Goal: Task Accomplishment & Management: Use online tool/utility

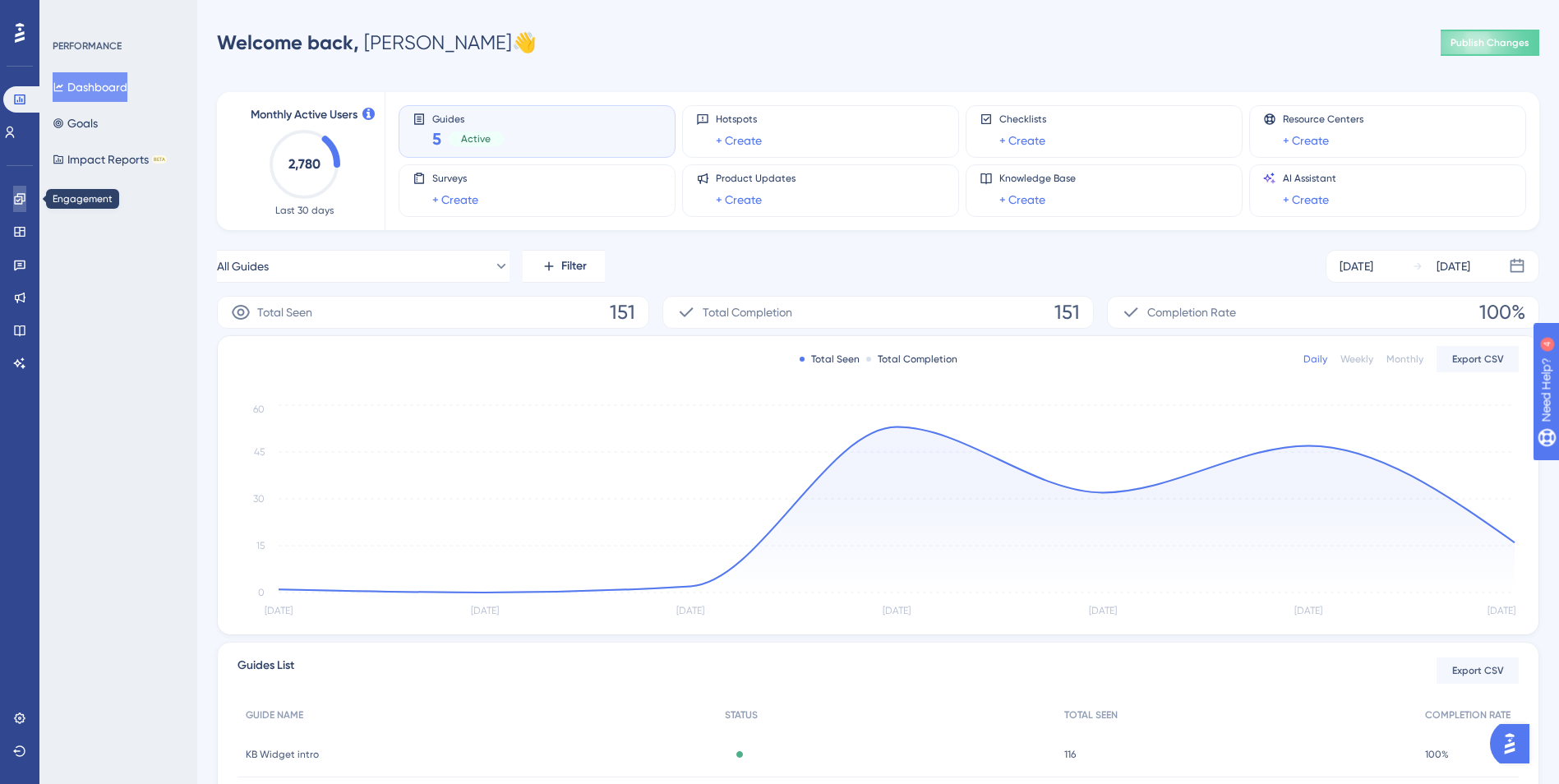
click at [16, 201] on icon at bounding box center [19, 198] width 13 height 13
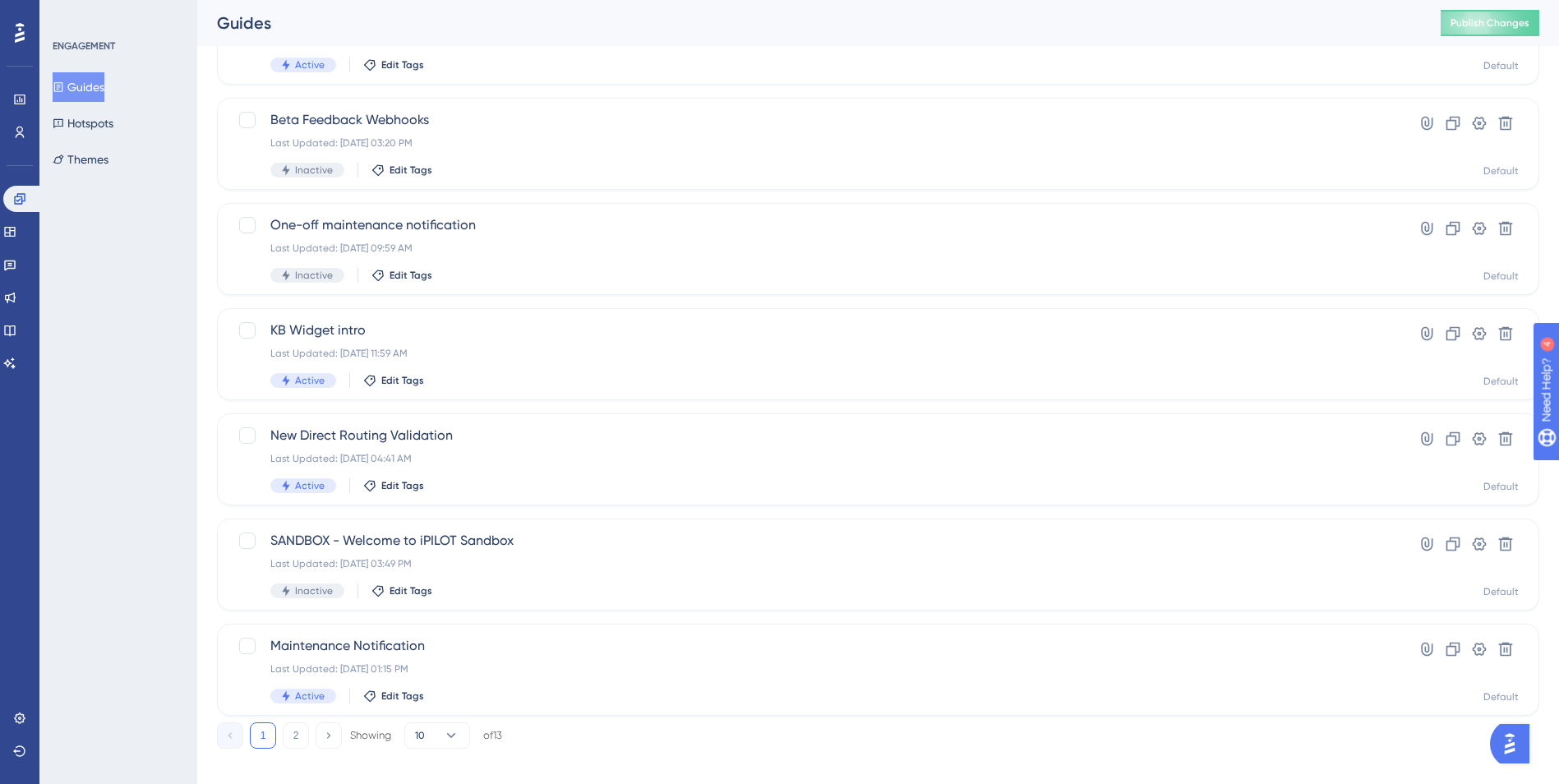
scroll to position [491, 0]
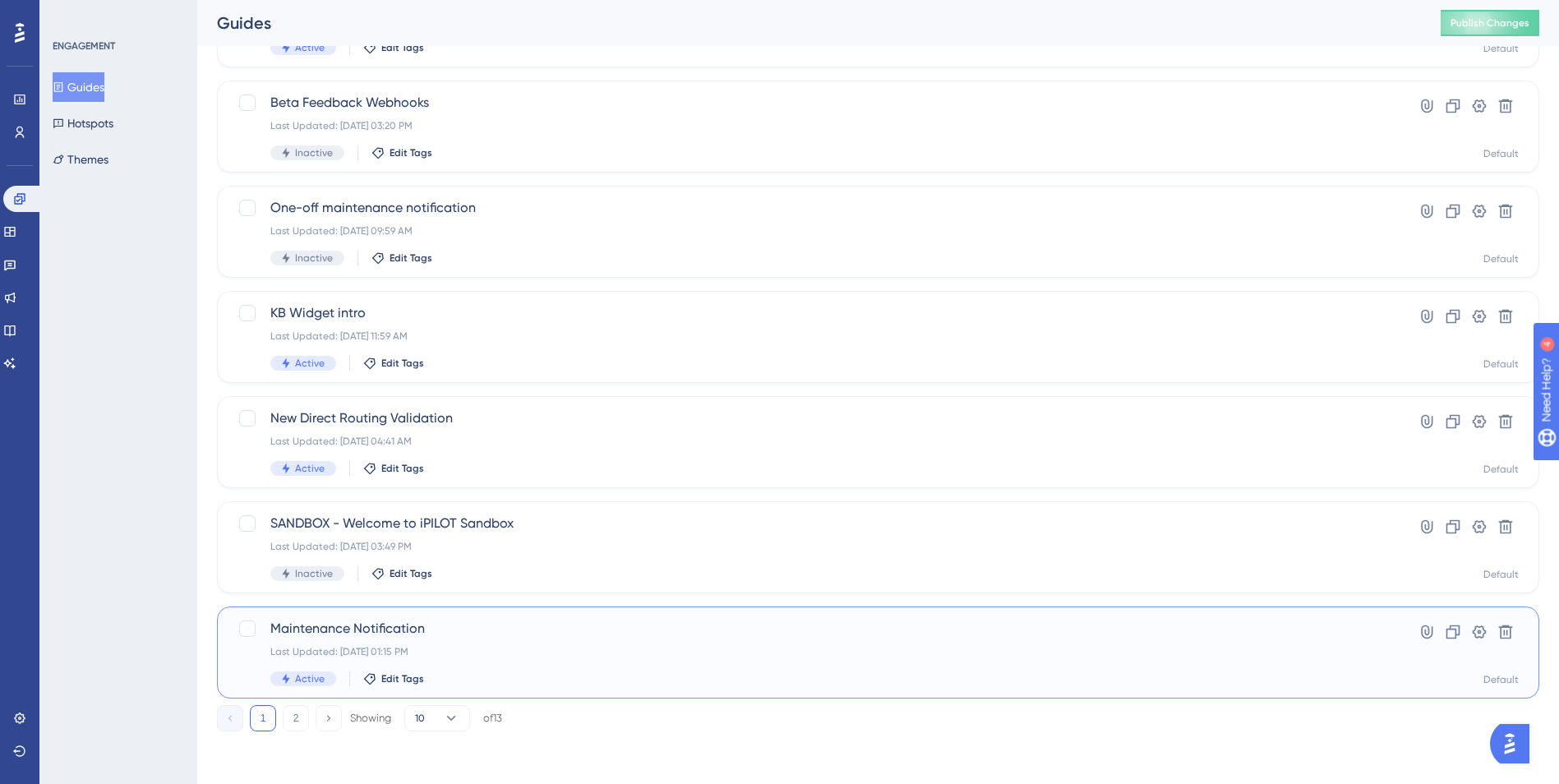
click at [582, 650] on div "Last Updated: [DATE] 01:15 PM" at bounding box center [812, 651] width 1084 height 13
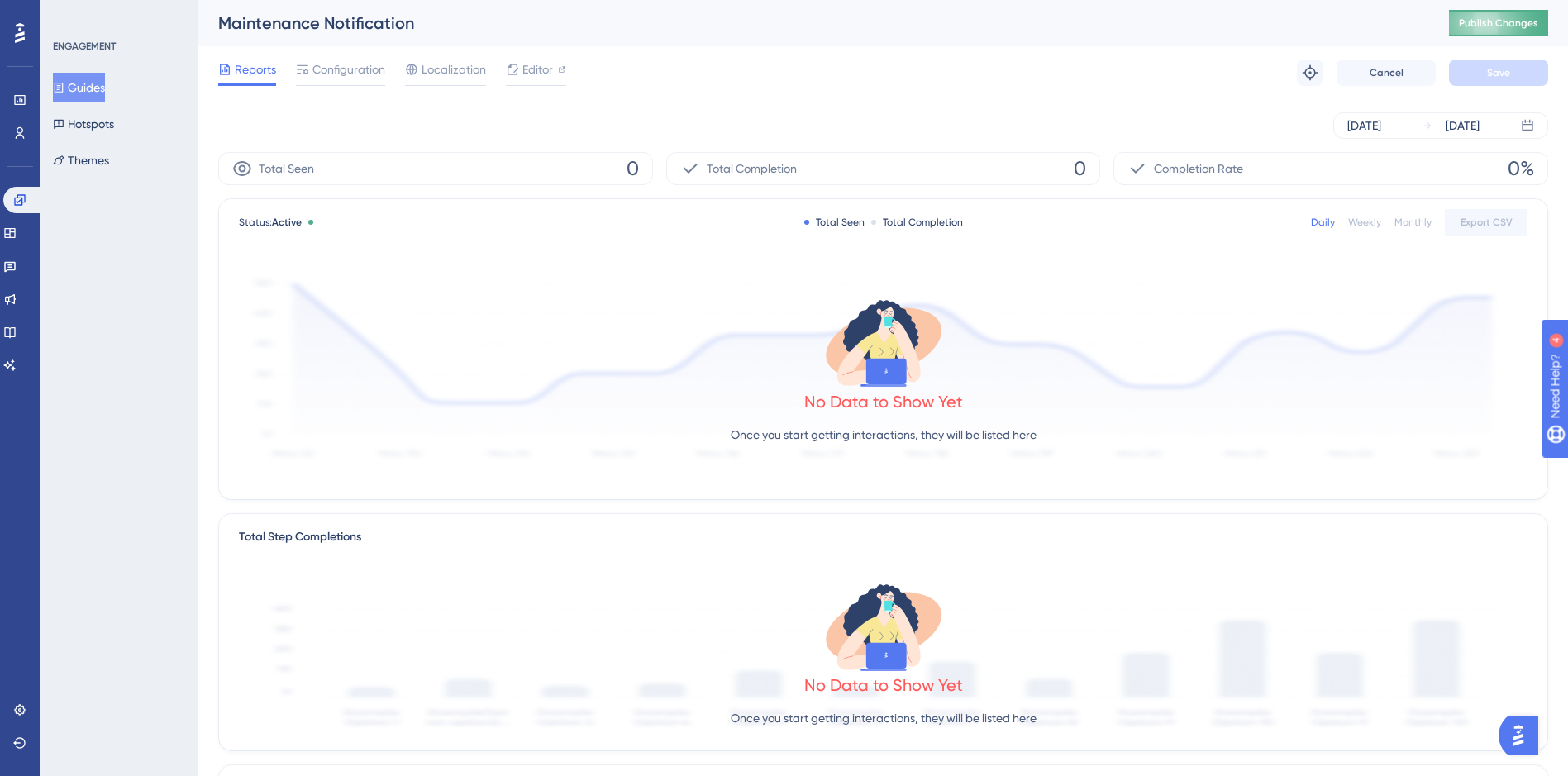
click at [1527, 23] on span "Publish Changes" at bounding box center [1499, 23] width 79 height 13
click at [21, 196] on icon at bounding box center [19, 199] width 13 height 13
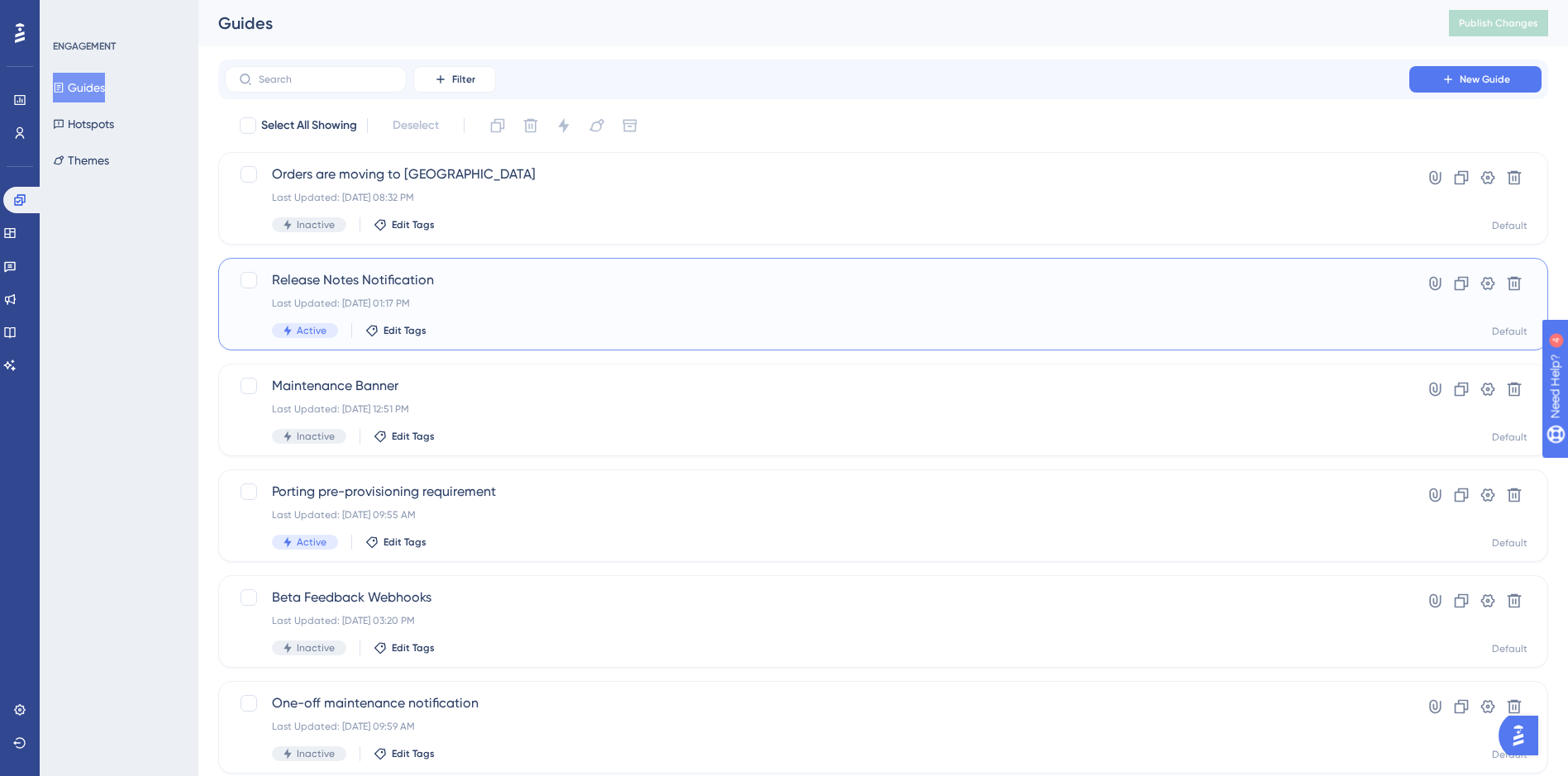
click at [586, 303] on div "Last Updated: [DATE] 01:17 PM" at bounding box center [817, 303] width 1090 height 13
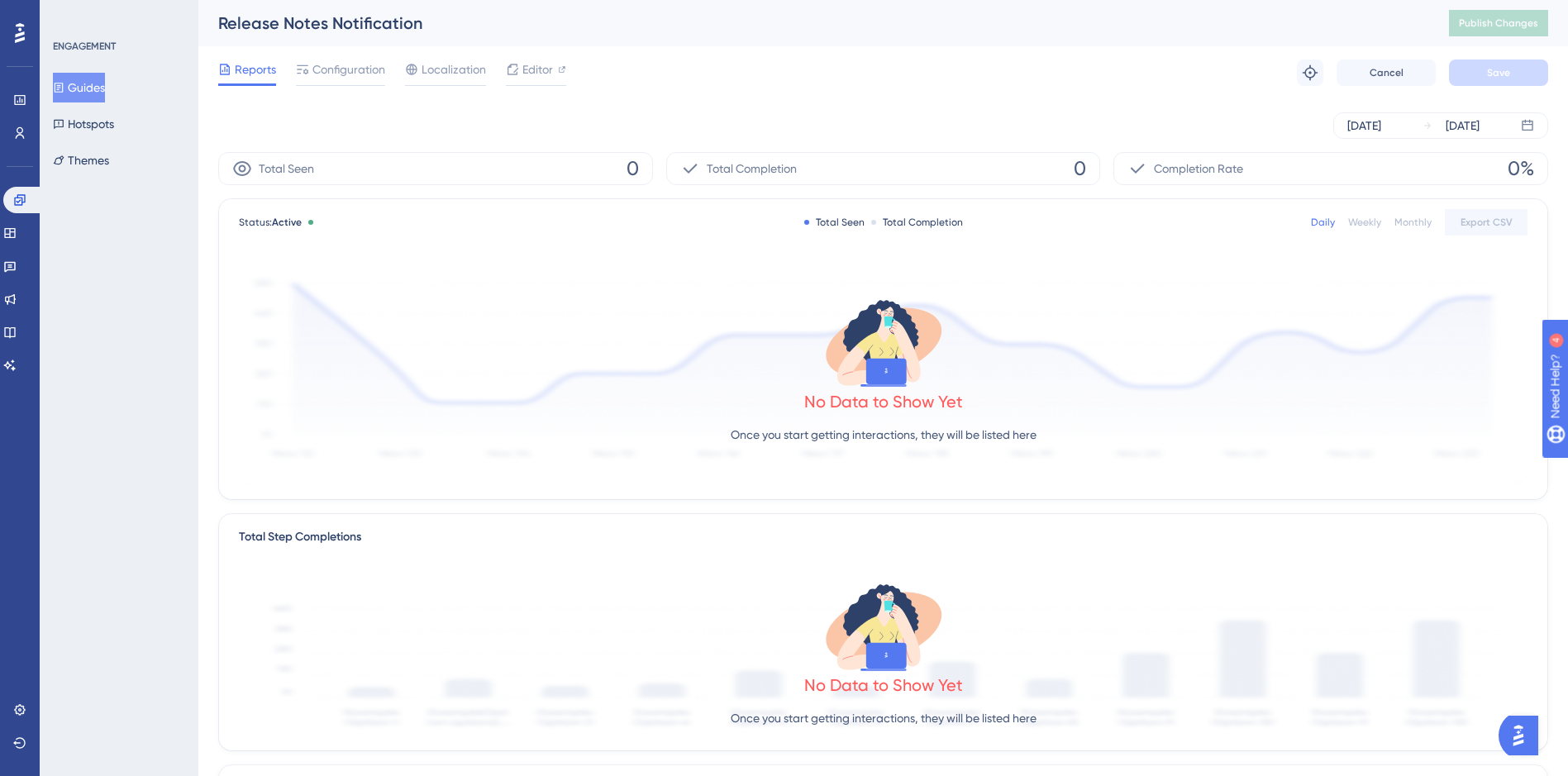
click at [650, 24] on div "Release Notes Notification" at bounding box center [813, 23] width 1190 height 23
click at [330, 64] on span "Configuration" at bounding box center [348, 69] width 72 height 20
